Goal: Task Accomplishment & Management: Complete application form

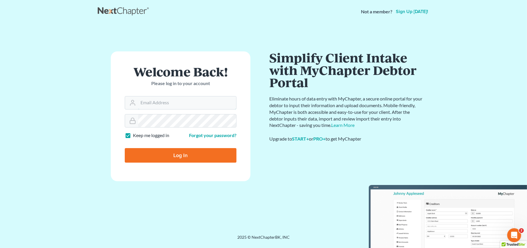
type input "[PERSON_NAME][EMAIL_ADDRESS][DOMAIN_NAME]"
click at [170, 153] on input "Log In" at bounding box center [181, 155] width 112 height 15
type input "Thinking..."
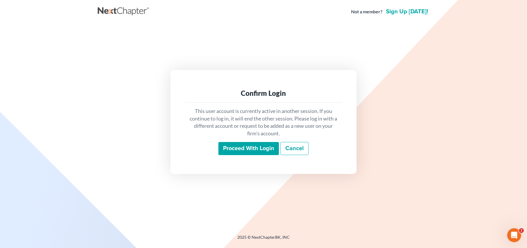
click at [237, 149] on input "Proceed with login" at bounding box center [248, 148] width 61 height 13
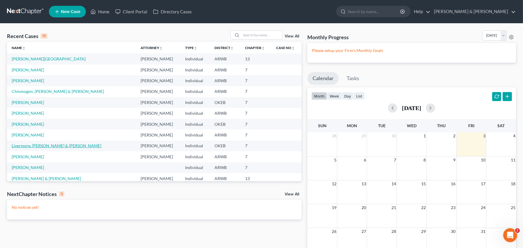
click at [52, 146] on link "Livermore, Kazarah & Kylee" at bounding box center [57, 145] width 90 height 5
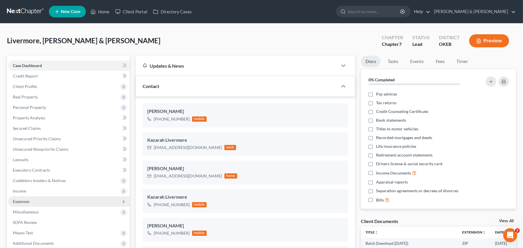
click at [26, 202] on span "Expenses" at bounding box center [21, 201] width 17 height 5
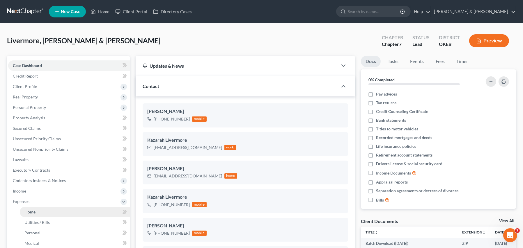
click at [29, 212] on span "Home" at bounding box center [29, 212] width 11 height 5
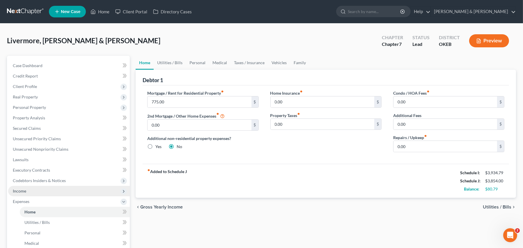
click at [23, 191] on span "Income" at bounding box center [19, 191] width 13 height 5
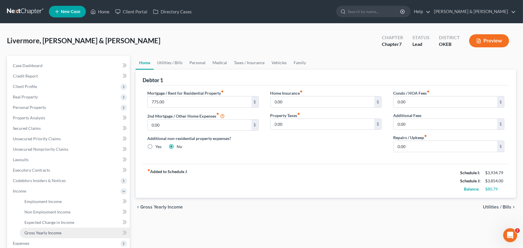
click at [46, 234] on span "Gross Yearly Income" at bounding box center [42, 233] width 37 height 5
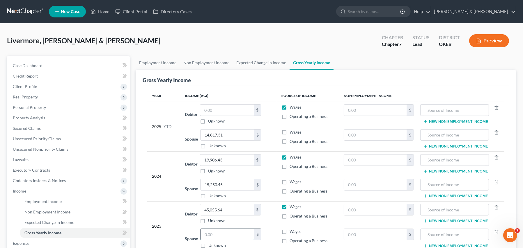
click at [230, 232] on input "text" at bounding box center [227, 234] width 54 height 11
click at [24, 85] on span "Client Profile" at bounding box center [25, 86] width 24 height 5
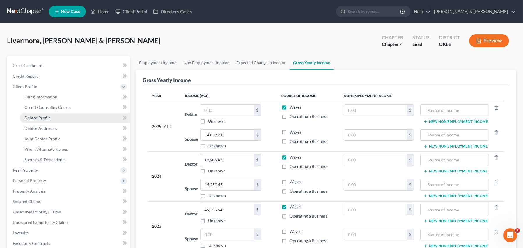
click at [38, 118] on span "Debtor Profile" at bounding box center [37, 117] width 26 height 5
select select "1"
select select "2"
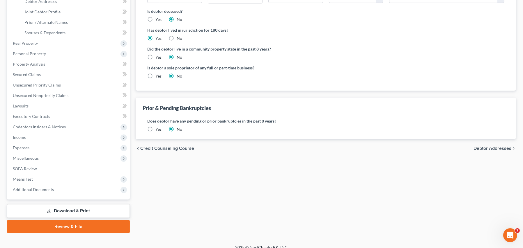
scroll to position [133, 0]
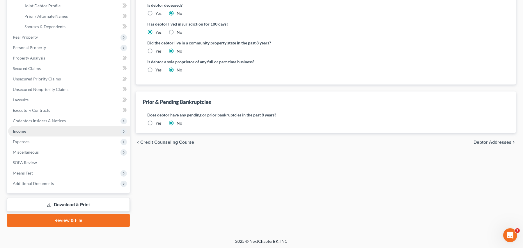
click at [26, 133] on span "Income" at bounding box center [69, 131] width 122 height 10
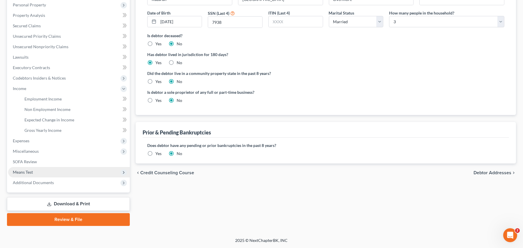
scroll to position [102, 0]
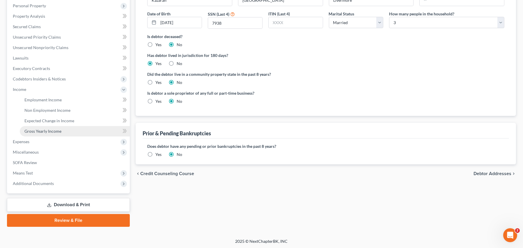
click at [37, 130] on span "Gross Yearly Income" at bounding box center [42, 131] width 37 height 5
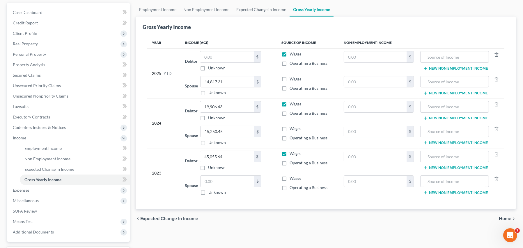
scroll to position [58, 0]
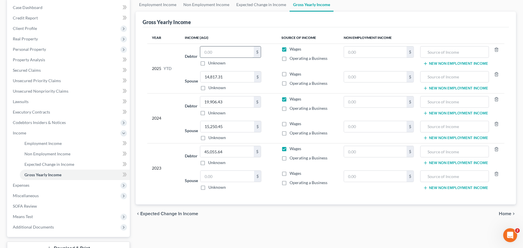
click at [221, 52] on input "text" at bounding box center [227, 52] width 54 height 11
type input "10,155.66"
click at [24, 90] on span "Unsecured Nonpriority Claims" at bounding box center [41, 91] width 56 height 5
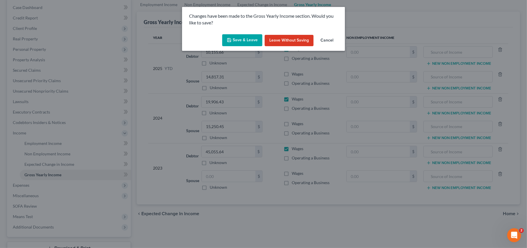
click at [239, 38] on button "Save & Leave" at bounding box center [242, 40] width 40 height 12
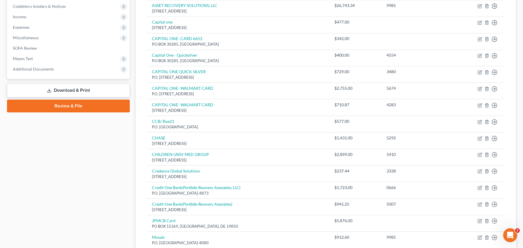
click at [72, 88] on link "Download & Print" at bounding box center [68, 91] width 123 height 14
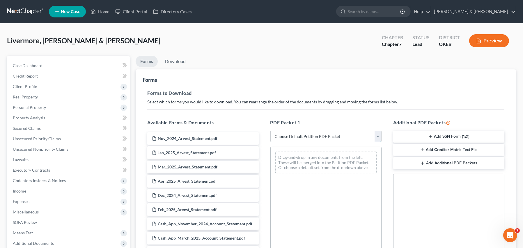
click at [312, 138] on select "Choose Default Petition PDF Packet Complete Bankruptcy Petition (all forms and …" at bounding box center [325, 137] width 111 height 12
select select "4"
click at [270, 131] on select "Choose Default Petition PDF Packet Complete Bankruptcy Petition (all forms and …" at bounding box center [325, 137] width 111 height 12
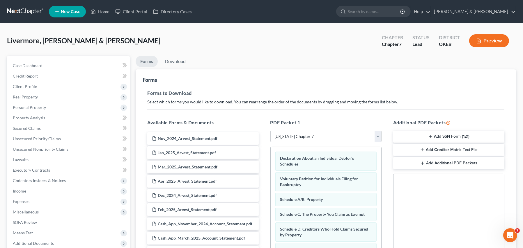
click at [426, 152] on button "Add Creditor Matrix Text File" at bounding box center [448, 150] width 111 height 12
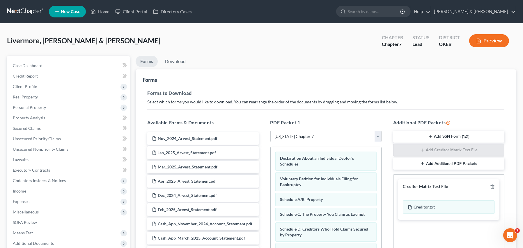
scroll to position [111, 0]
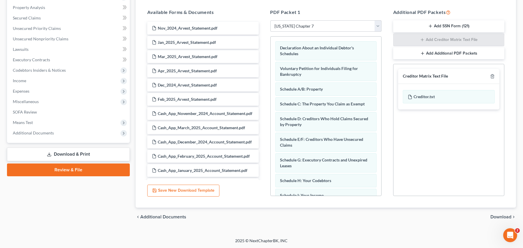
click at [496, 217] on span "Download" at bounding box center [500, 217] width 21 height 5
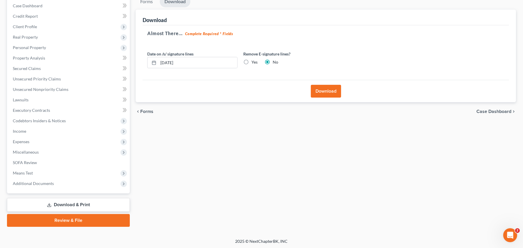
click at [251, 60] on label "Yes" at bounding box center [254, 62] width 6 height 6
click at [254, 60] on input "Yes" at bounding box center [256, 61] width 4 height 4
radio input "true"
radio input "false"
click at [206, 63] on input "10/03/2025" at bounding box center [197, 62] width 79 height 11
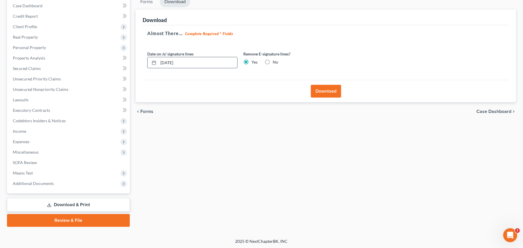
click at [206, 63] on input "10/03/2025" at bounding box center [197, 62] width 79 height 11
click at [312, 91] on button "Download" at bounding box center [326, 91] width 30 height 13
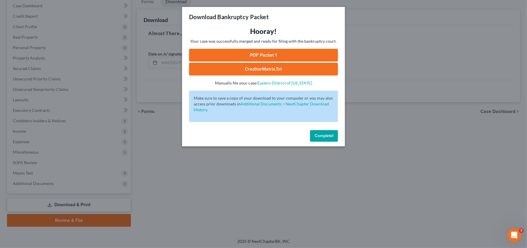
click at [255, 51] on link "PDF Packet 1" at bounding box center [263, 55] width 149 height 13
click at [248, 70] on link "CreditorMatrix.txt" at bounding box center [263, 69] width 149 height 13
click at [318, 136] on span "Complete!" at bounding box center [324, 136] width 19 height 5
